Goal: Task Accomplishment & Management: Manage account settings

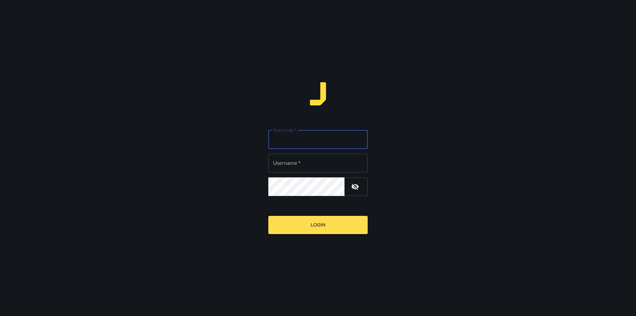
click at [295, 138] on div "Team Code   * Team Code   *" at bounding box center [317, 139] width 99 height 19
type input "****"
paste input "********"
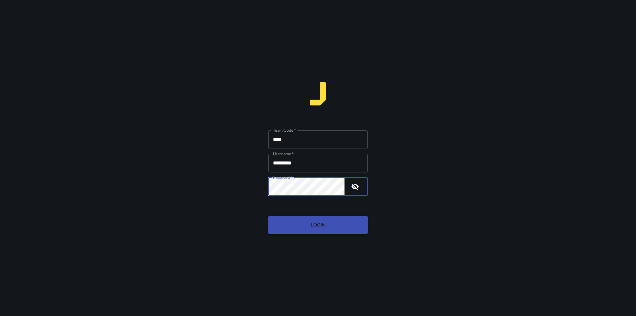
click at [312, 225] on button "Login" at bounding box center [317, 225] width 99 height 18
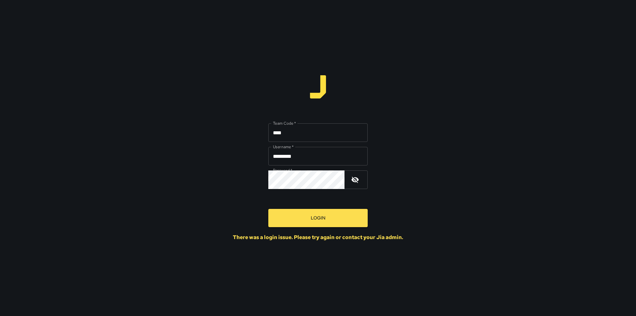
click at [353, 185] on button "button" at bounding box center [355, 180] width 16 height 16
click at [318, 212] on button "Login" at bounding box center [317, 218] width 99 height 18
click at [268, 209] on button "Login" at bounding box center [317, 218] width 99 height 18
click at [314, 164] on input "********" at bounding box center [317, 156] width 99 height 19
click at [359, 179] on icon "button" at bounding box center [355, 180] width 8 height 8
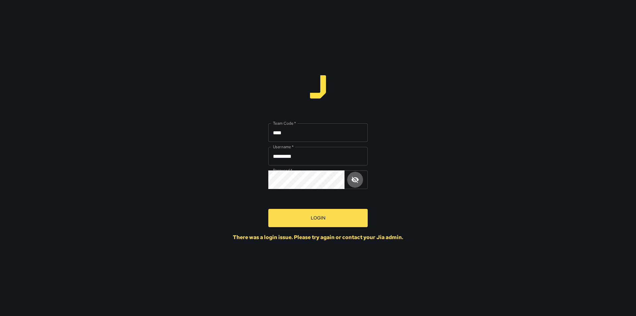
click at [349, 176] on button "button" at bounding box center [355, 180] width 16 height 16
click at [204, 171] on div "Team Code   * **** Team Code   * Username   * ******** Username   * Password   …" at bounding box center [318, 158] width 636 height 316
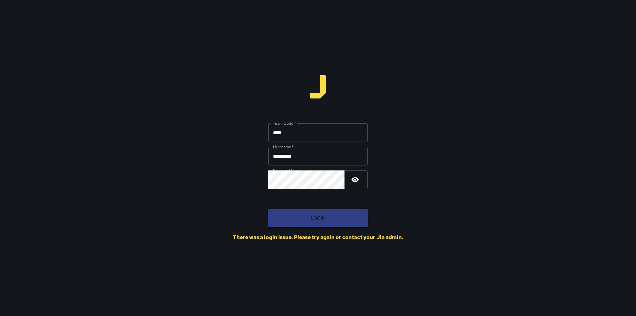
click at [316, 216] on button "Login" at bounding box center [317, 218] width 99 height 18
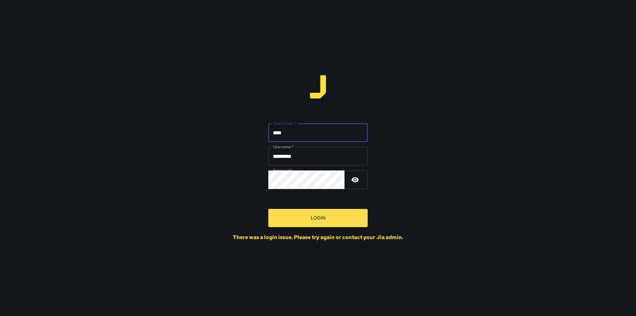
click at [325, 139] on input "****" at bounding box center [317, 132] width 99 height 19
click at [228, 178] on div "Team Code   * **** Team Code   * Username   * ******** Username   * Password   …" at bounding box center [318, 158] width 636 height 316
click at [312, 159] on input "********" at bounding box center [317, 156] width 99 height 19
click at [297, 153] on input "********" at bounding box center [317, 156] width 99 height 19
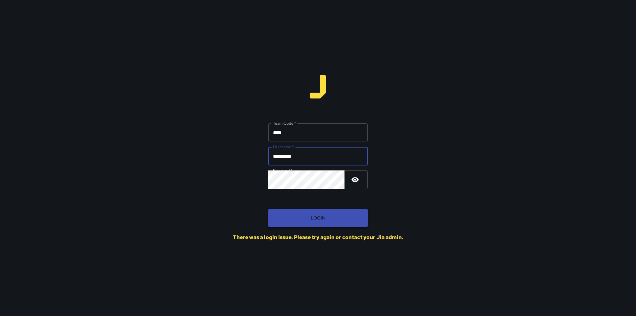
click at [298, 224] on button "Login" at bounding box center [317, 218] width 99 height 18
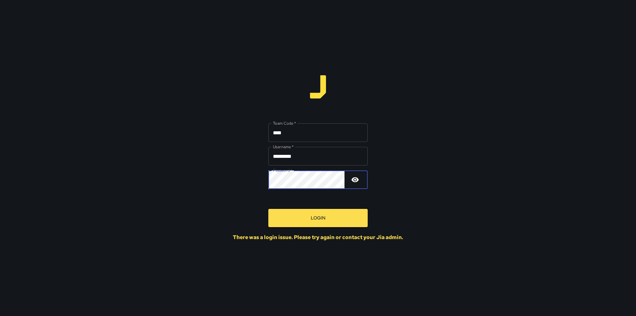
click at [223, 177] on div "Team Code   * **** Team Code   * Username   * ******** Username   * Password   …" at bounding box center [318, 158] width 636 height 316
click at [268, 209] on button "Login" at bounding box center [317, 218] width 99 height 18
drag, startPoint x: 305, startPoint y: 160, endPoint x: 172, endPoint y: 168, distance: 133.1
click at [172, 168] on div "Team Code   * **** Team Code   * Username   * ******** Username   * Password   …" at bounding box center [318, 158] width 636 height 316
type input "********"
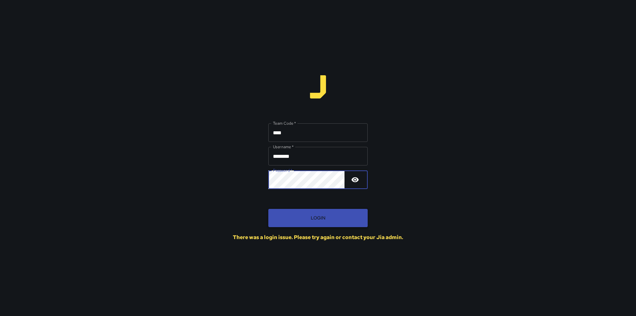
click at [306, 218] on button "Login" at bounding box center [317, 218] width 99 height 18
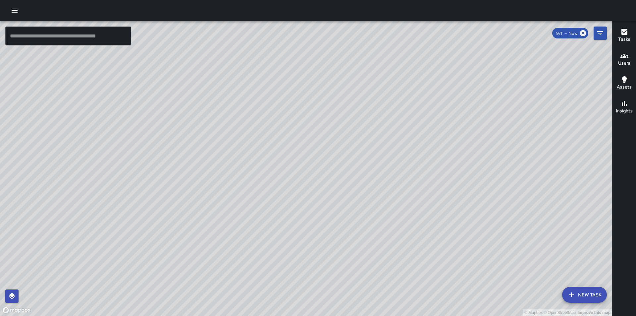
click at [574, 36] on span "9/11 — Now" at bounding box center [566, 33] width 29 height 6
click at [568, 33] on span "9/11 — Now" at bounding box center [566, 33] width 29 height 6
click at [584, 34] on icon at bounding box center [583, 33] width 6 height 6
click at [585, 31] on icon at bounding box center [583, 33] width 6 height 6
drag, startPoint x: 201, startPoint y: 88, endPoint x: 230, endPoint y: 138, distance: 57.2
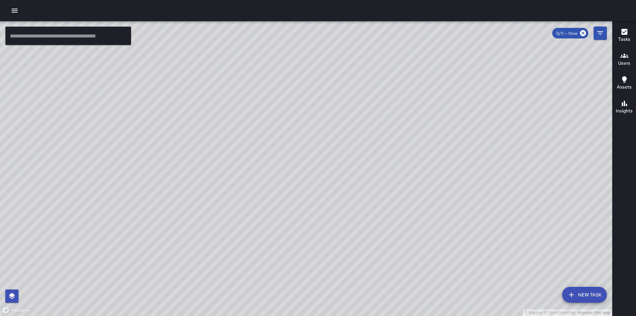
click at [230, 138] on div "© Mapbox © OpenStreetMap Improve this map" at bounding box center [306, 168] width 612 height 295
click at [596, 33] on button "Filters" at bounding box center [600, 33] width 13 height 13
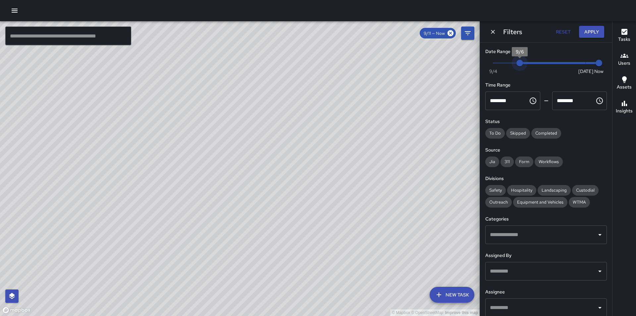
type input "*"
drag, startPoint x: 581, startPoint y: 61, endPoint x: 487, endPoint y: 64, distance: 94.5
click at [490, 64] on span "9/4" at bounding box center [493, 63] width 7 height 7
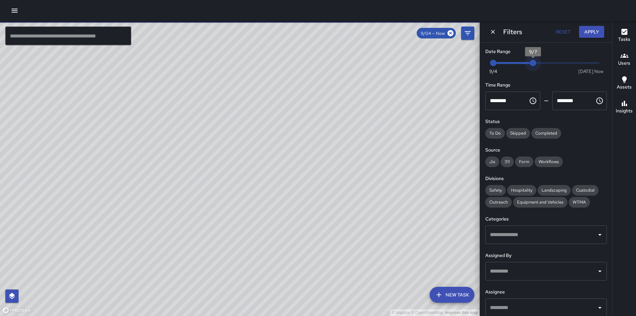
type input "*"
drag, startPoint x: 593, startPoint y: 61, endPoint x: 618, endPoint y: 64, distance: 25.7
click at [618, 64] on div "© Mapbox © OpenStreetMap Improve this map ​ New Task 9/04 — Now Map Layers Task…" at bounding box center [318, 168] width 636 height 295
drag, startPoint x: 168, startPoint y: 196, endPoint x: 236, endPoint y: 162, distance: 75.6
click at [236, 162] on div "© Mapbox © OpenStreetMap Improve this map" at bounding box center [240, 168] width 480 height 295
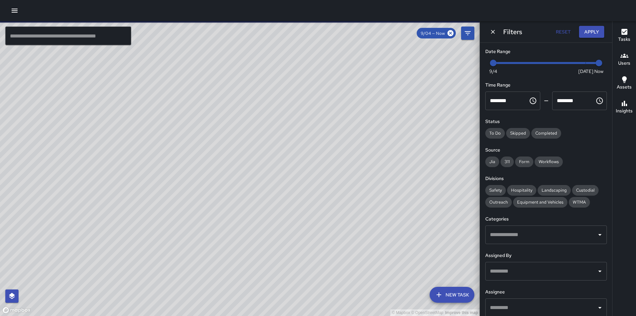
drag, startPoint x: 199, startPoint y: 153, endPoint x: 216, endPoint y: 181, distance: 32.3
click at [216, 181] on div "© Mapbox © OpenStreetMap Improve this map" at bounding box center [240, 168] width 480 height 295
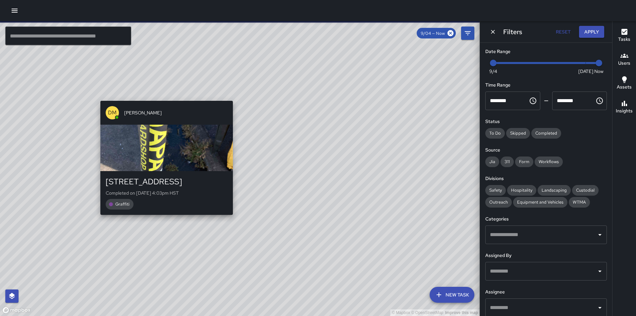
click at [164, 96] on div "© Mapbox © OpenStreetMap Improve this map DM [PERSON_NAME] [STREET_ADDRESS] Com…" at bounding box center [240, 168] width 480 height 295
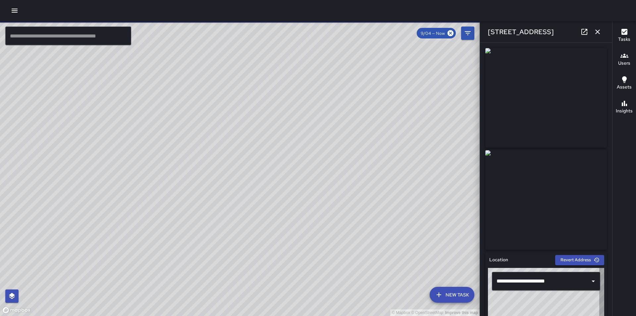
type input "**********"
click at [597, 32] on icon "button" at bounding box center [598, 31] width 5 height 5
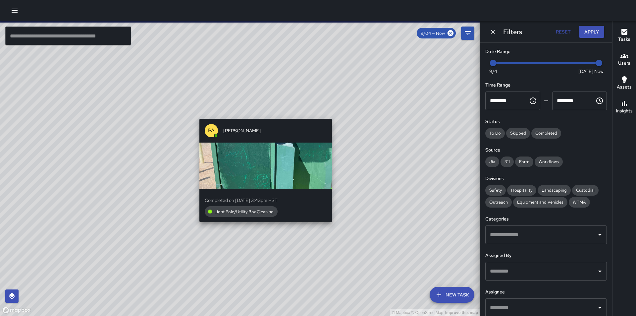
click at [264, 237] on div "© Mapbox © OpenStreetMap Improve this map PA [PERSON_NAME] Completed on [DATE] …" at bounding box center [240, 168] width 480 height 295
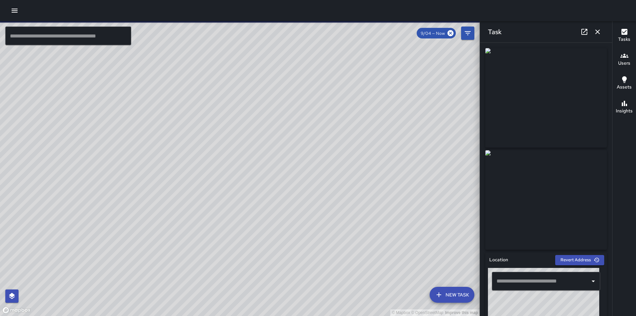
click at [601, 35] on icon "button" at bounding box center [598, 32] width 8 height 8
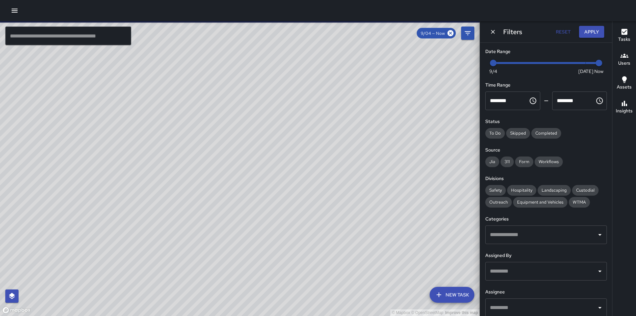
drag, startPoint x: 212, startPoint y: 111, endPoint x: 244, endPoint y: 146, distance: 48.1
click at [244, 146] on div "© Mapbox © OpenStreetMap Improve this map" at bounding box center [240, 168] width 480 height 295
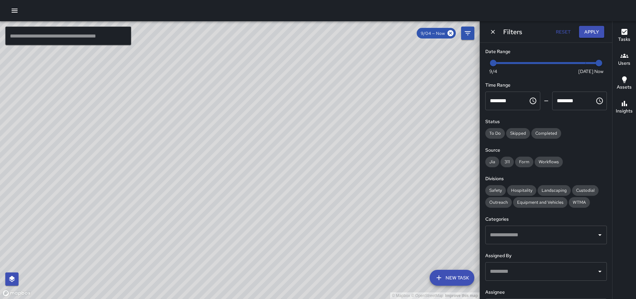
drag, startPoint x: 271, startPoint y: 167, endPoint x: 347, endPoint y: 196, distance: 81.2
click at [347, 196] on div "© Mapbox © OpenStreetMap Improve this map" at bounding box center [240, 159] width 480 height 277
click at [231, 165] on div "© Mapbox © OpenStreetMap Improve this map [PERSON_NAME] [STREET_ADDRESS] Comple…" at bounding box center [240, 159] width 480 height 277
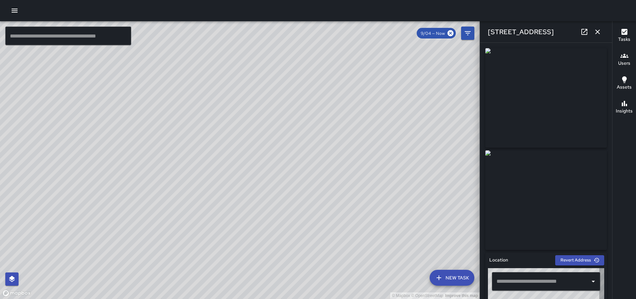
type input "**********"
click at [240, 166] on div "© Mapbox © OpenStreetMap Improve this map [PERSON_NAME] [STREET_ADDRESS] Comple…" at bounding box center [240, 159] width 480 height 277
click at [369, 187] on div "© Mapbox © OpenStreetMap Improve this map MT [PERSON_NAME] Completed on [DATE] …" at bounding box center [240, 159] width 480 height 277
click at [247, 154] on div "© Mapbox © OpenStreetMap Improve this map PA [PERSON_NAME] Completed on [DATE] …" at bounding box center [240, 159] width 480 height 277
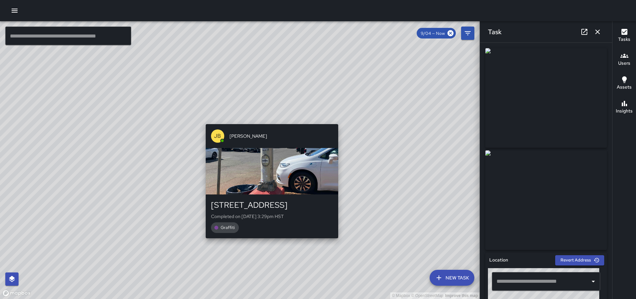
click at [268, 119] on div "© Mapbox © OpenStreetMap Improve this map [PERSON_NAME] [STREET_ADDRESS] Comple…" at bounding box center [240, 159] width 480 height 277
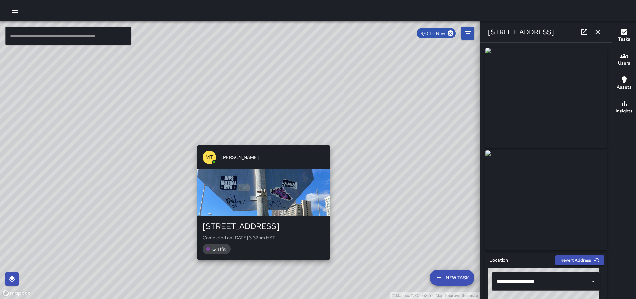
click at [259, 142] on div "© Mapbox © OpenStreetMap Improve this map MT [PERSON_NAME] [STREET_ADDRESS] Com…" at bounding box center [240, 159] width 480 height 277
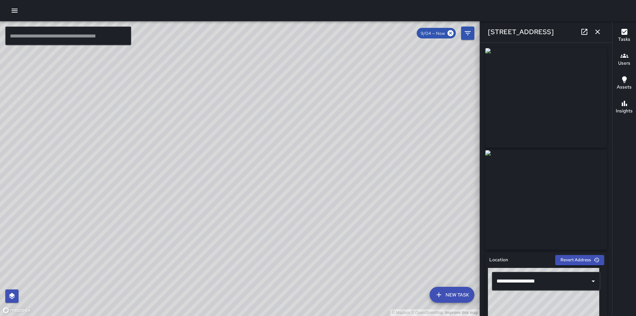
drag, startPoint x: 344, startPoint y: 210, endPoint x: 235, endPoint y: 176, distance: 113.8
click at [235, 176] on div "© Mapbox © OpenStreetMap Improve this map" at bounding box center [240, 168] width 480 height 295
click at [449, 32] on icon at bounding box center [451, 33] width 6 height 6
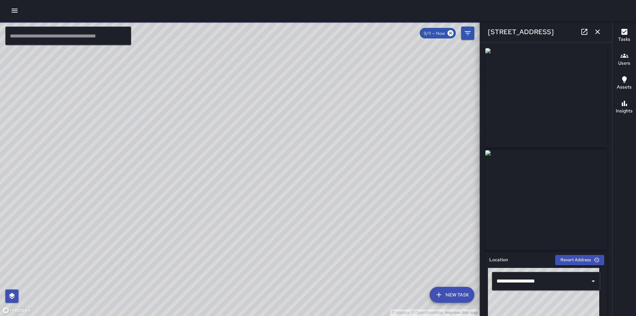
drag, startPoint x: 173, startPoint y: 122, endPoint x: 193, endPoint y: 164, distance: 46.6
click at [193, 164] on div "© Mapbox © OpenStreetMap Improve this map" at bounding box center [240, 168] width 480 height 295
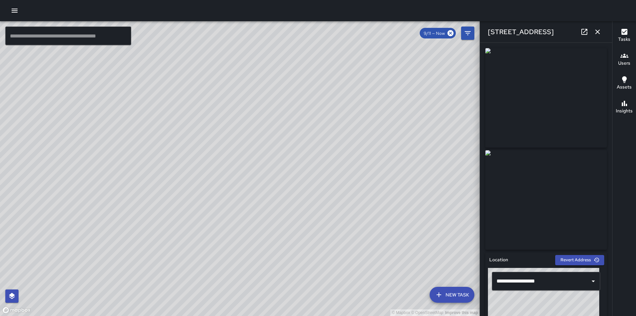
drag, startPoint x: 402, startPoint y: 173, endPoint x: 237, endPoint y: 141, distance: 167.8
click at [237, 141] on div "© Mapbox © OpenStreetMap Improve this map" at bounding box center [240, 168] width 480 height 295
drag, startPoint x: 287, startPoint y: 269, endPoint x: 244, endPoint y: 178, distance: 100.7
click at [244, 178] on div "© Mapbox © OpenStreetMap Improve this map" at bounding box center [240, 168] width 480 height 295
drag, startPoint x: 301, startPoint y: 222, endPoint x: 165, endPoint y: 117, distance: 172.1
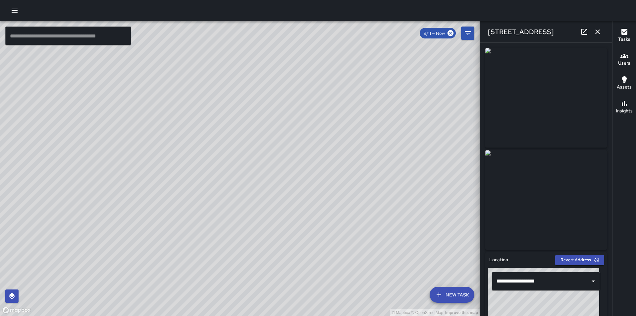
click at [165, 117] on div "© Mapbox © OpenStreetMap Improve this map" at bounding box center [240, 168] width 480 height 295
drag, startPoint x: 332, startPoint y: 223, endPoint x: 346, endPoint y: 124, distance: 100.7
click at [346, 124] on div "© Mapbox © OpenStreetMap Improve this map" at bounding box center [240, 168] width 480 height 295
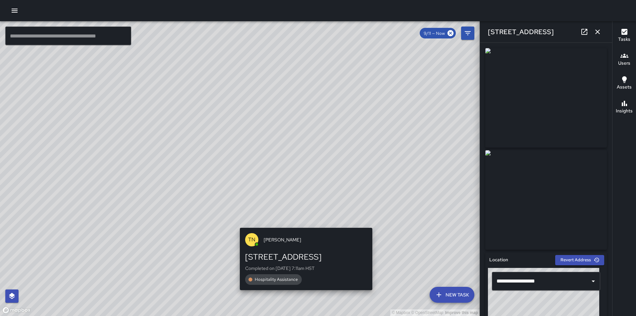
click at [375, 225] on div "TN [PERSON_NAME] [STREET_ADDRESS] Completed on [DATE] 7:11am HST Hospitality As…" at bounding box center [306, 259] width 138 height 68
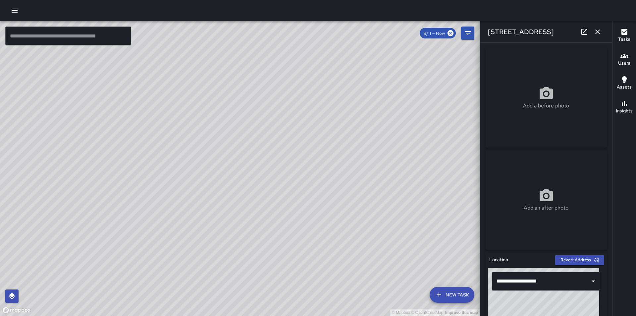
click at [235, 142] on div "© Mapbox © OpenStreetMap Improve this map DM [PERSON_NAME] [STREET_ADDRESS] Com…" at bounding box center [240, 168] width 480 height 295
click at [229, 145] on div "© Mapbox © OpenStreetMap Improve this map DM [PERSON_NAME] [STREET_ADDRESS] Com…" at bounding box center [240, 168] width 480 height 295
click at [208, 162] on div "© Mapbox © OpenStreetMap Improve this map AM [PERSON_NAME] [STREET_ADDRESS] Com…" at bounding box center [240, 168] width 480 height 295
drag, startPoint x: 213, startPoint y: 121, endPoint x: 303, endPoint y: 217, distance: 131.8
click at [303, 217] on div "© Mapbox © OpenStreetMap Improve this map" at bounding box center [240, 168] width 480 height 295
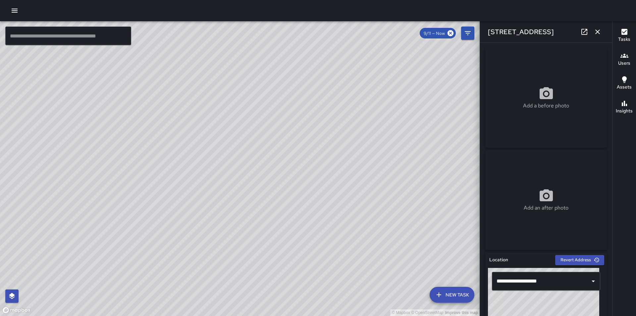
click at [312, 168] on div "© Mapbox © OpenStreetMap Improve this map DM [PERSON_NAME] [STREET_ADDRESS] Com…" at bounding box center [240, 168] width 480 height 295
click at [217, 124] on div "© Mapbox © OpenStreetMap Improve this map DM [PERSON_NAME] [STREET_ADDRESS] Com…" at bounding box center [240, 168] width 480 height 295
click at [200, 131] on div "© Mapbox © OpenStreetMap Improve this map DM [PERSON_NAME] [STREET_ADDRESS] Com…" at bounding box center [240, 168] width 480 height 295
drag, startPoint x: 102, startPoint y: 97, endPoint x: 205, endPoint y: 210, distance: 152.5
click at [205, 210] on div "© Mapbox © OpenStreetMap Improve this map" at bounding box center [240, 168] width 480 height 295
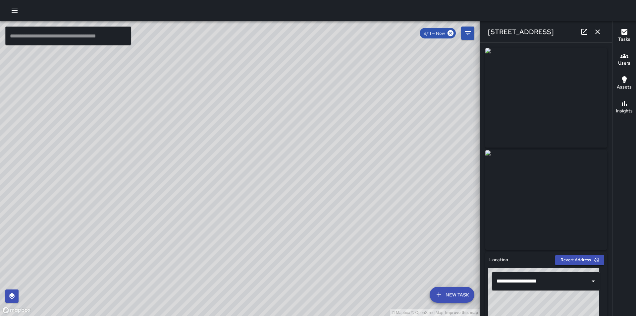
drag, startPoint x: 229, startPoint y: 197, endPoint x: 238, endPoint y: 201, distance: 10.7
click at [238, 201] on div "© Mapbox © OpenStreetMap Improve this map" at bounding box center [240, 168] width 480 height 295
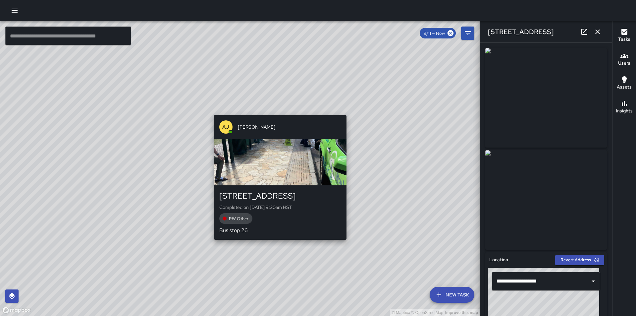
click at [278, 111] on div "© Mapbox © OpenStreetMap Improve this map [PERSON_NAME] [PERSON_NAME] [STREET_A…" at bounding box center [240, 168] width 480 height 295
type input "**********"
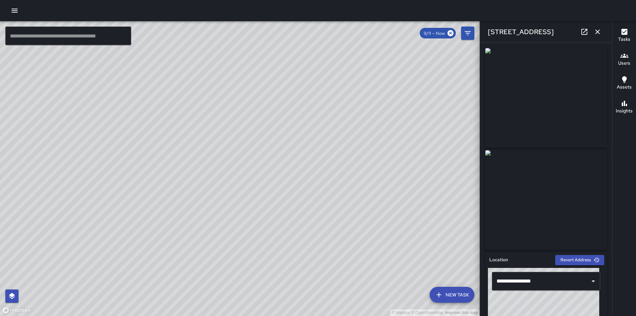
click at [633, 38] on button "Tasks" at bounding box center [625, 36] width 24 height 24
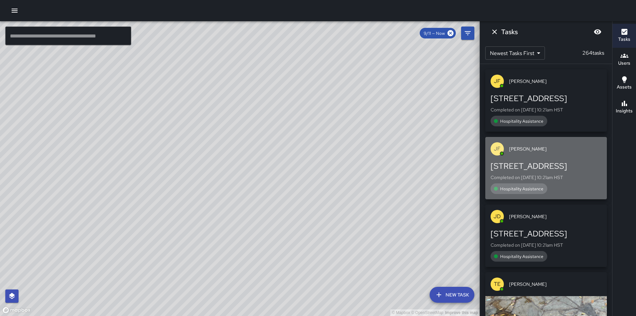
click at [573, 153] on div "[PERSON_NAME]" at bounding box center [547, 149] width 122 height 24
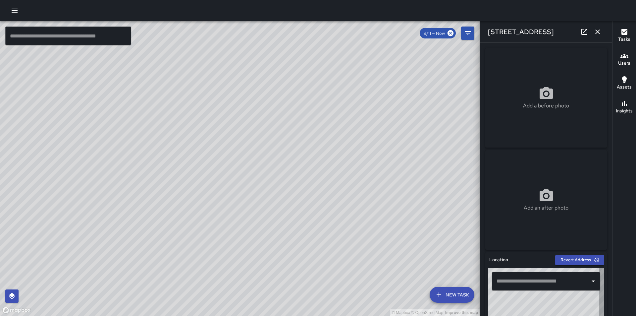
type input "**********"
click at [599, 32] on icon "button" at bounding box center [598, 32] width 8 height 8
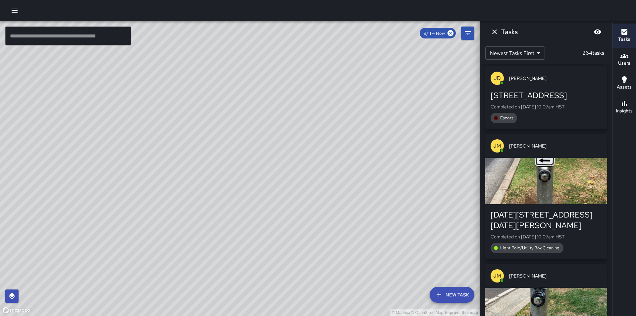
scroll to position [1392, 0]
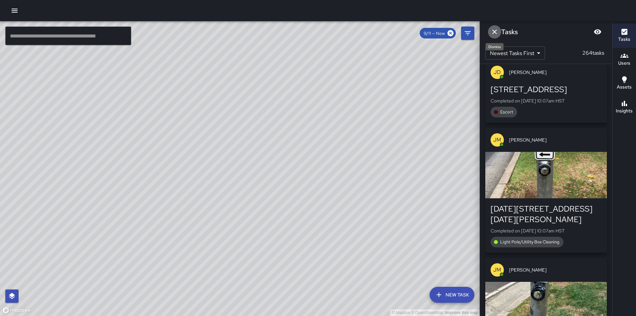
click at [497, 34] on icon "Dismiss" at bounding box center [495, 32] width 8 height 8
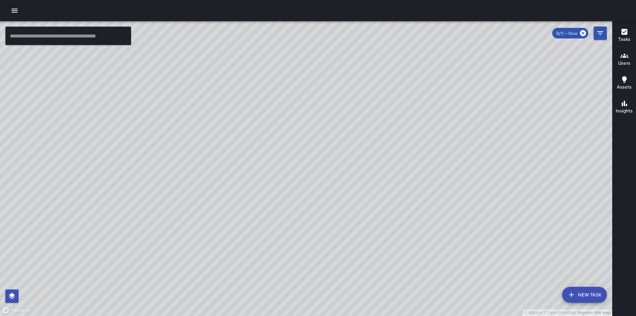
drag, startPoint x: 164, startPoint y: 109, endPoint x: 286, endPoint y: 188, distance: 145.3
click at [286, 188] on div "© Mapbox © OpenStreetMap Improve this map" at bounding box center [306, 168] width 612 height 295
drag, startPoint x: 384, startPoint y: 205, endPoint x: 261, endPoint y: 135, distance: 141.4
click at [261, 135] on div "© Mapbox © OpenStreetMap Improve this map" at bounding box center [306, 168] width 612 height 295
drag, startPoint x: 393, startPoint y: 213, endPoint x: 357, endPoint y: 223, distance: 37.1
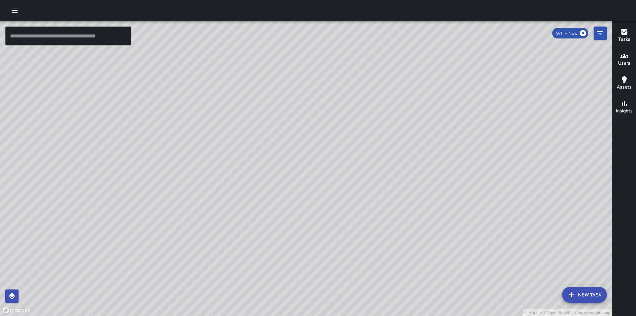
click at [357, 223] on div "© Mapbox © OpenStreetMap Improve this map" at bounding box center [306, 168] width 612 height 295
drag, startPoint x: 382, startPoint y: 233, endPoint x: 180, endPoint y: 140, distance: 222.3
click at [180, 140] on div "© Mapbox © OpenStreetMap Improve this map" at bounding box center [306, 168] width 612 height 295
drag, startPoint x: 376, startPoint y: 237, endPoint x: 296, endPoint y: 126, distance: 137.0
click at [296, 126] on div "© Mapbox © OpenStreetMap Improve this map" at bounding box center [306, 168] width 612 height 295
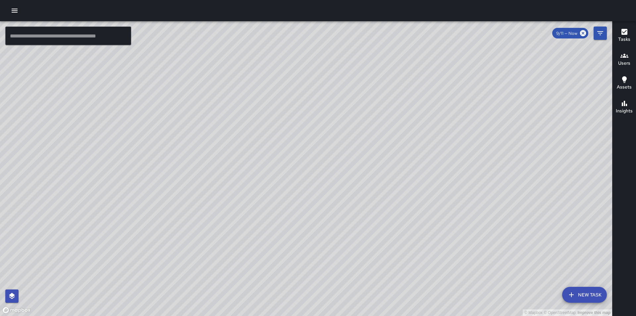
drag, startPoint x: 284, startPoint y: 110, endPoint x: 309, endPoint y: 194, distance: 87.1
click at [309, 194] on div "© Mapbox © OpenStreetMap Improve this map" at bounding box center [306, 168] width 612 height 295
drag, startPoint x: 265, startPoint y: 99, endPoint x: 294, endPoint y: 177, distance: 82.5
click at [294, 177] on div "© Mapbox © OpenStreetMap Improve this map" at bounding box center [306, 168] width 612 height 295
drag, startPoint x: 219, startPoint y: 106, endPoint x: 258, endPoint y: 186, distance: 89.7
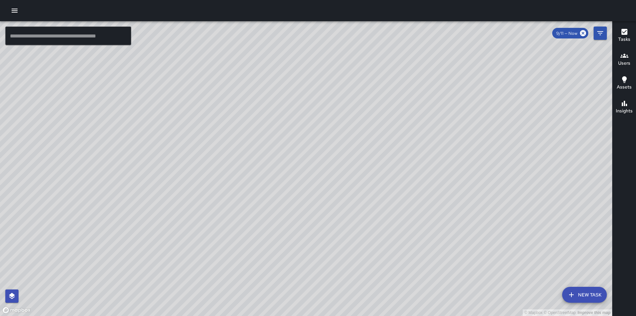
click at [258, 186] on div "© Mapbox © OpenStreetMap Improve this map" at bounding box center [306, 168] width 612 height 295
drag, startPoint x: 224, startPoint y: 171, endPoint x: 252, endPoint y: 206, distance: 45.0
click at [252, 206] on div "© Mapbox © OpenStreetMap Improve this map" at bounding box center [306, 168] width 612 height 295
drag, startPoint x: 216, startPoint y: 146, endPoint x: 292, endPoint y: 215, distance: 102.3
click at [292, 215] on div "© Mapbox © OpenStreetMap Improve this map" at bounding box center [306, 168] width 612 height 295
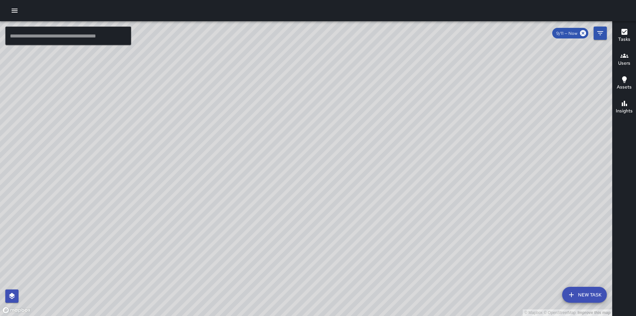
drag, startPoint x: 147, startPoint y: 103, endPoint x: 230, endPoint y: 175, distance: 109.7
click at [230, 175] on div "© Mapbox © OpenStreetMap Improve this map" at bounding box center [306, 168] width 612 height 295
